Goal: Obtain resource: Obtain resource

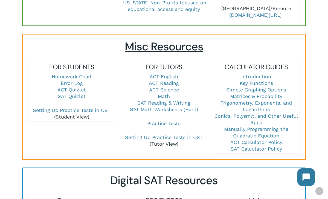
scroll to position [350, 0]
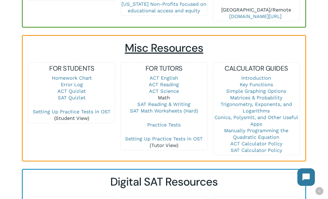
click at [162, 95] on link "Math" at bounding box center [164, 98] width 12 height 6
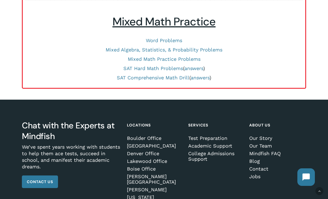
scroll to position [288, 0]
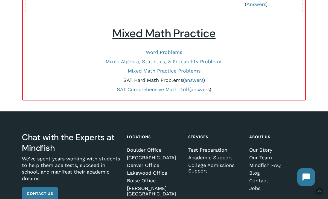
click at [175, 80] on link "SAT Hard Math Problems" at bounding box center [153, 80] width 60 height 6
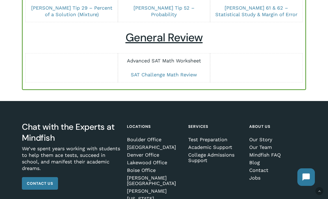
scroll to position [497, 0]
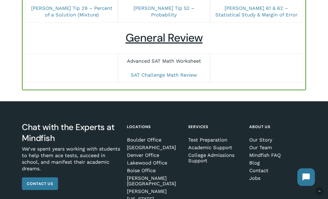
click at [180, 58] on link "Advanced SAT Math Worksheet" at bounding box center [164, 61] width 74 height 6
